Goal: Navigation & Orientation: Find specific page/section

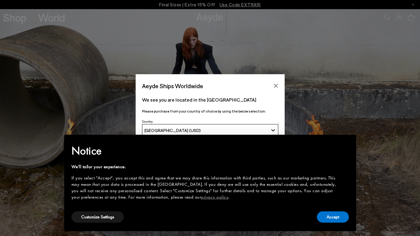
click at [276, 104] on div "We see you are located in the [GEOGRAPHIC_DATA] Please purchase from your count…" at bounding box center [210, 104] width 149 height 26
click at [339, 216] on button "Accept" at bounding box center [333, 217] width 32 height 11
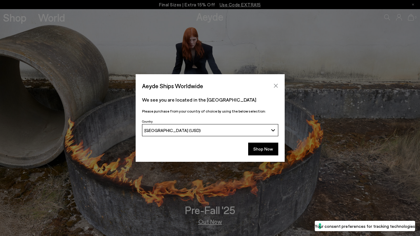
click at [279, 89] on button "Close" at bounding box center [276, 85] width 9 height 9
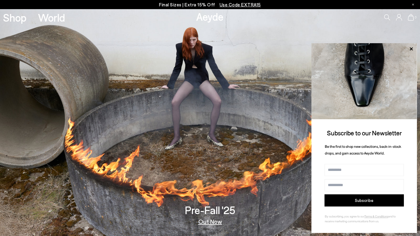
click at [237, 3] on span "Use Code EXTRA15" at bounding box center [240, 4] width 41 height 5
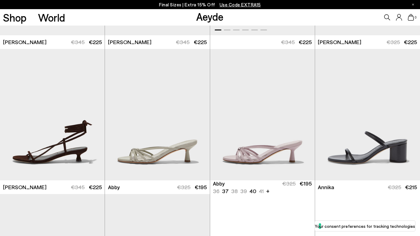
scroll to position [323, 0]
